Goal: Task Accomplishment & Management: Complete application form

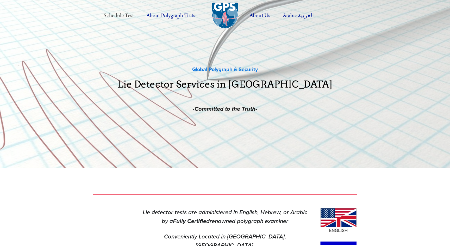
click at [115, 13] on link "Schedule Test" at bounding box center [118, 16] width 41 height 14
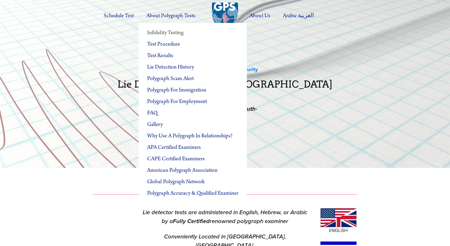
click at [183, 31] on link "Infidelity Testing" at bounding box center [193, 32] width 108 height 11
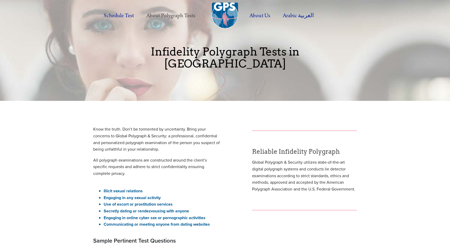
click at [174, 72] on div at bounding box center [225, 50] width 450 height 101
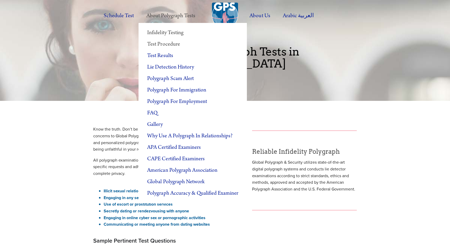
click at [173, 44] on link "Test Procedure" at bounding box center [193, 44] width 108 height 11
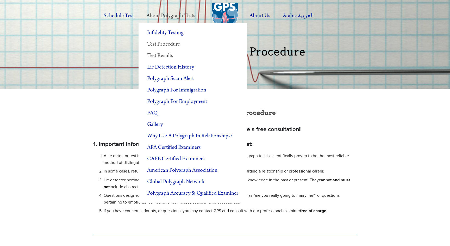
click at [173, 56] on link "Test Results" at bounding box center [193, 55] width 108 height 11
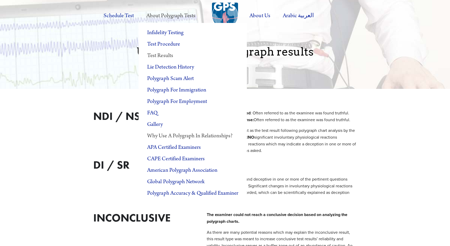
click at [201, 133] on link "Why Use a Polygraph in Relationships?" at bounding box center [193, 135] width 108 height 11
click at [174, 55] on link "Test Results" at bounding box center [193, 55] width 108 height 11
click at [167, 44] on link "Test Procedure" at bounding box center [193, 44] width 108 height 11
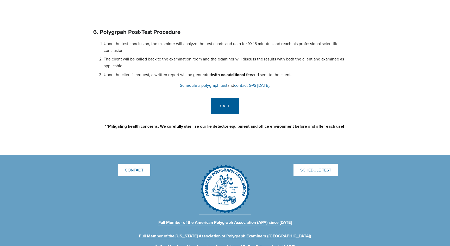
scroll to position [737, 0]
click at [196, 83] on link "Schedule a polygraph test" at bounding box center [203, 86] width 47 height 6
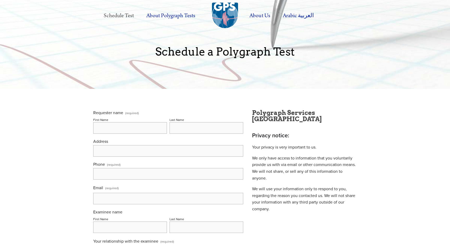
click at [140, 129] on input "First Name" at bounding box center [130, 127] width 74 height 11
type input "Suzy"
click at [188, 125] on input "Last Name" at bounding box center [207, 127] width 74 height 11
type input "Way"
click at [143, 152] on input "Address" at bounding box center [168, 150] width 150 height 11
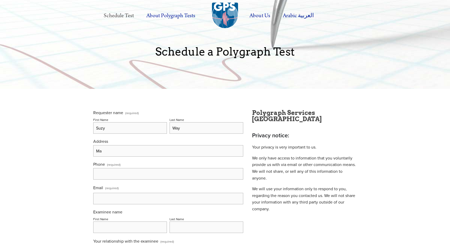
type input "M"
type input "[STREET_ADDRESS]"
click at [137, 177] on input "text" at bounding box center [168, 173] width 150 height 11
type input "[PHONE_NUMBER]"
click at [134, 201] on input "Email (required)" at bounding box center [168, 198] width 150 height 11
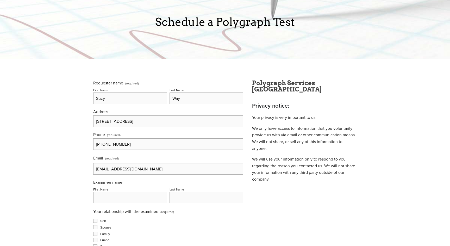
scroll to position [34, 0]
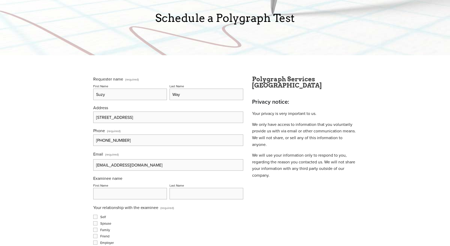
type input "[EMAIL_ADDRESS][DOMAIN_NAME]"
click at [136, 196] on input "First Name" at bounding box center [130, 193] width 74 height 11
type input "[PERSON_NAME]"
click at [189, 197] on input "Last Name" at bounding box center [207, 193] width 74 height 11
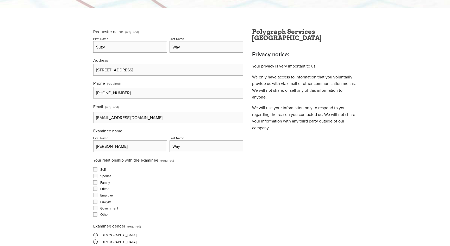
scroll to position [81, 0]
type input "Way"
click at [96, 176] on input "Spouse" at bounding box center [95, 176] width 4 height 4
checkbox input "true"
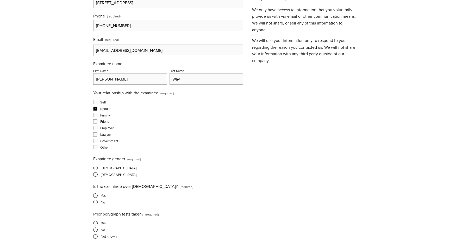
scroll to position [148, 0]
click at [95, 168] on span at bounding box center [95, 168] width 4 height 4
click at [95, 168] on input "[DEMOGRAPHIC_DATA]" at bounding box center [94, 167] width 3 height 3
radio input "true"
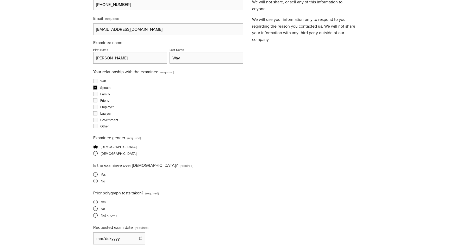
scroll to position [177, 0]
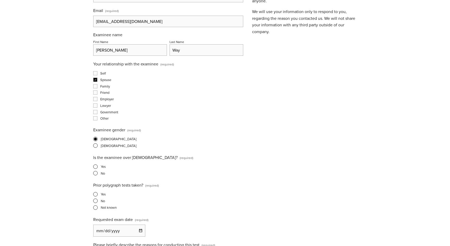
click at [95, 166] on span at bounding box center [95, 166] width 4 height 4
click at [95, 166] on input "Yes" at bounding box center [94, 166] width 3 height 3
radio input "true"
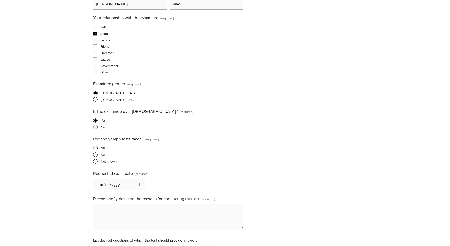
scroll to position [233, 0]
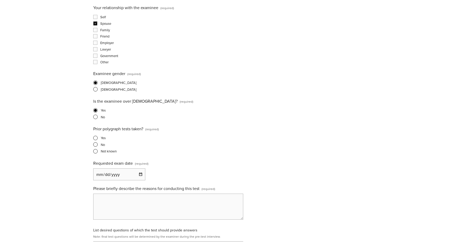
click at [96, 144] on span at bounding box center [95, 144] width 4 height 4
click at [96, 144] on input "No" at bounding box center [94, 144] width 3 height 3
radio input "true"
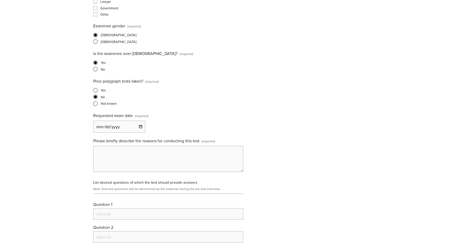
scroll to position [289, 0]
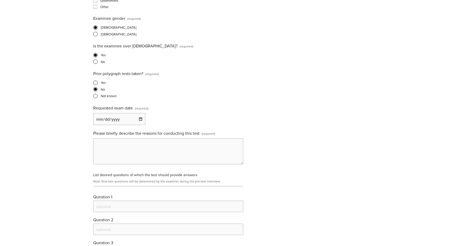
click at [141, 120] on input "Requested exam date (required)" at bounding box center [119, 119] width 52 height 12
type input "[DATE]"
click at [154, 151] on textarea "Please briefly describe the reasons for conducting this test (required)" at bounding box center [168, 151] width 150 height 26
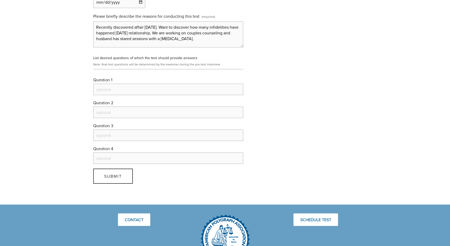
scroll to position [406, 0]
type textarea "Recently discovered affair [DATE]. Want to discover how many infidelities have …"
click at [120, 88] on input "Question 1" at bounding box center [168, 89] width 150 height 11
type input "Have you had sexual intercourse with anyone but your wife in the last 27 years?"
click at [118, 114] on input "Question 2" at bounding box center [168, 112] width 150 height 11
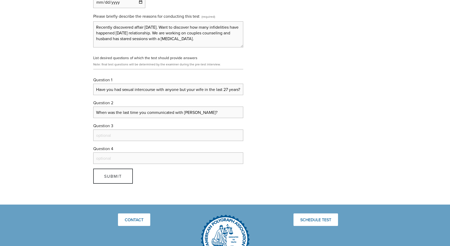
type input "When was the last time you communicated with [PERSON_NAME]?"
click at [149, 135] on input "Question 3" at bounding box center [168, 134] width 150 height 11
click at [144, 136] on input "How many sexual partners have you had during your marriage?" at bounding box center [168, 134] width 150 height 11
type input "How many sexual partners (oral, hook ups, make outs, side girls) have you had d…"
click at [129, 157] on input "Question 4" at bounding box center [168, 157] width 150 height 11
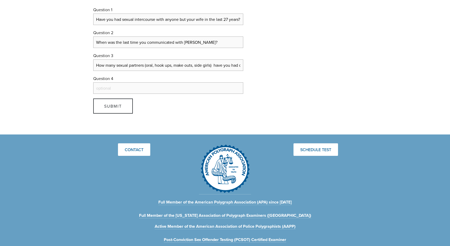
scroll to position [476, 0]
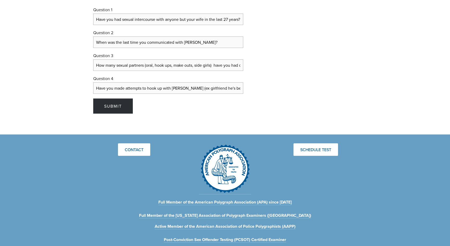
type input "Have you made attempts to hook up with [PERSON_NAME] (ex girlfriend he's been D…"
click at [106, 111] on button "Submit Submit" at bounding box center [113, 105] width 40 height 15
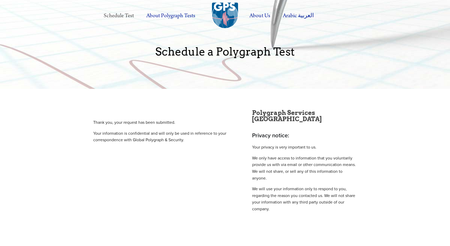
scroll to position [0, 0]
